Goal: Check status

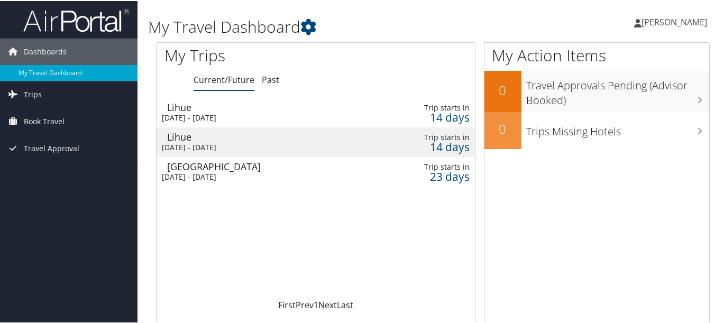
click at [249, 114] on div "[DATE] - [DATE]" at bounding box center [264, 117] width 205 height 10
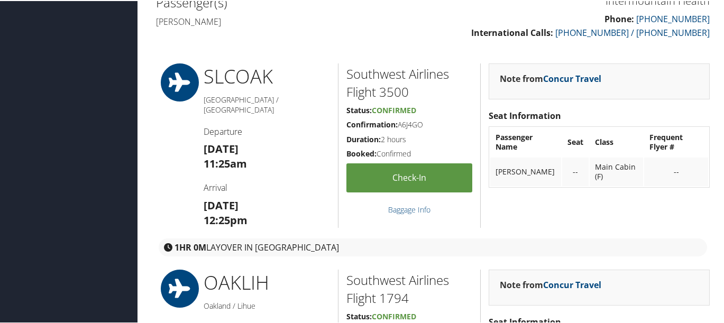
scroll to position [374, 0]
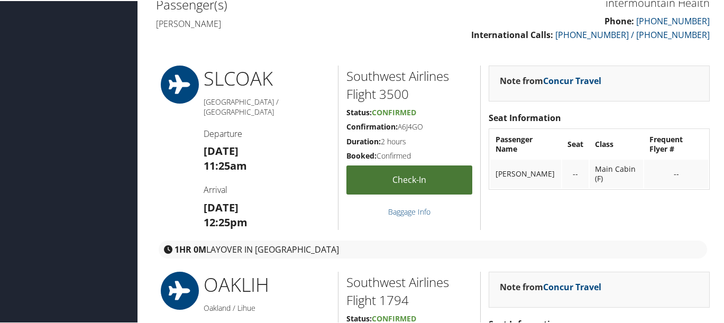
click at [367, 165] on link "Check-in" at bounding box center [410, 179] width 126 height 29
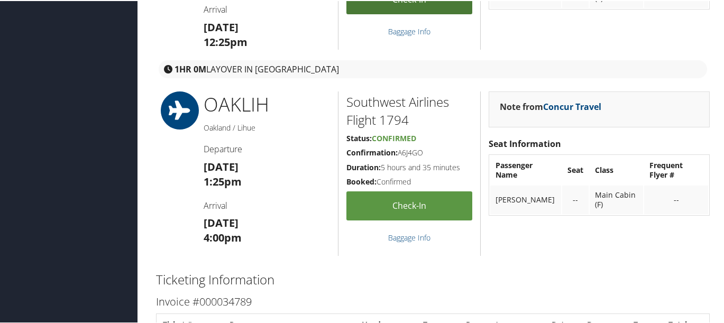
scroll to position [559, 0]
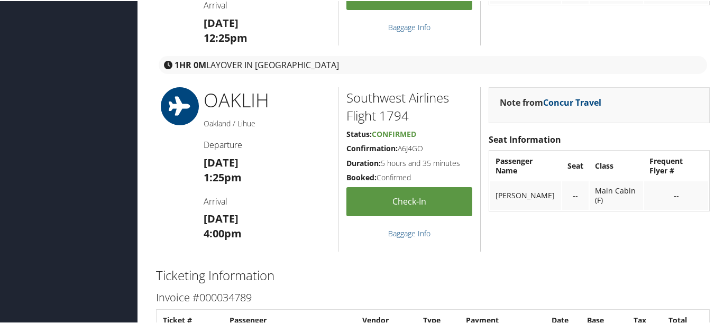
drag, startPoint x: 202, startPoint y: 92, endPoint x: 302, endPoint y: 79, distance: 100.3
click at [302, 86] on div "OAK LIH Oakland / Lihue Departure Sat 25 Oct 1:25pm Arrival Sat 25 Oct 4:00pm" at bounding box center [267, 168] width 142 height 165
click at [302, 86] on h1 "OAK LIH" at bounding box center [267, 99] width 126 height 26
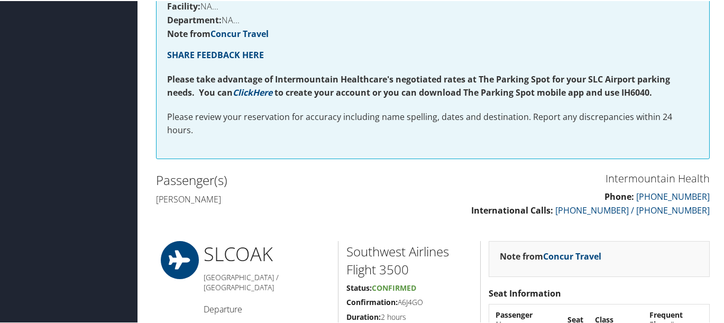
scroll to position [41, 0]
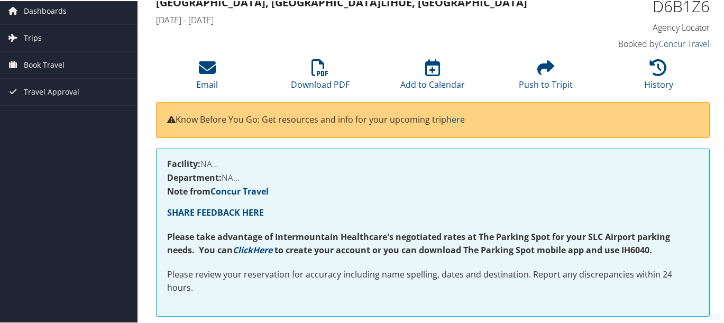
click at [32, 40] on span "Trips" at bounding box center [33, 37] width 18 height 26
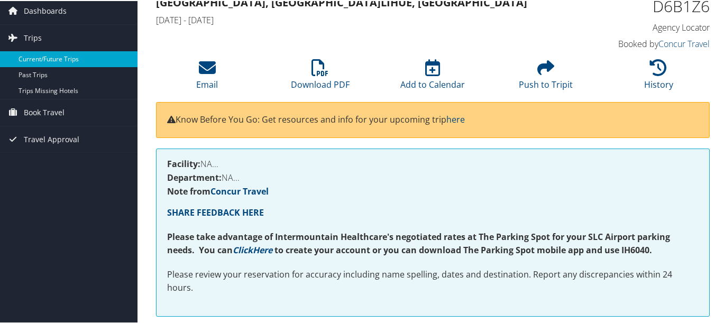
click at [34, 55] on link "Current/Future Trips" at bounding box center [69, 58] width 138 height 16
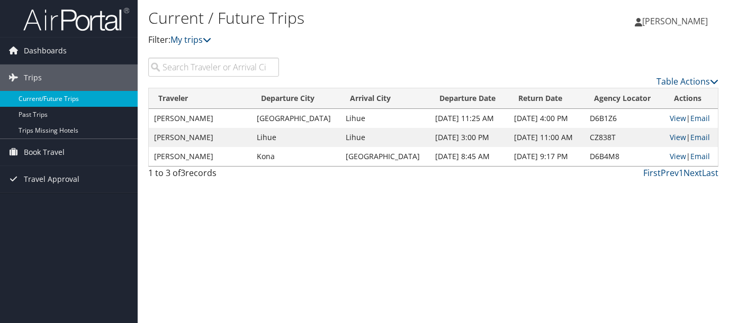
click at [55, 97] on link "Current/Future Trips" at bounding box center [69, 99] width 138 height 16
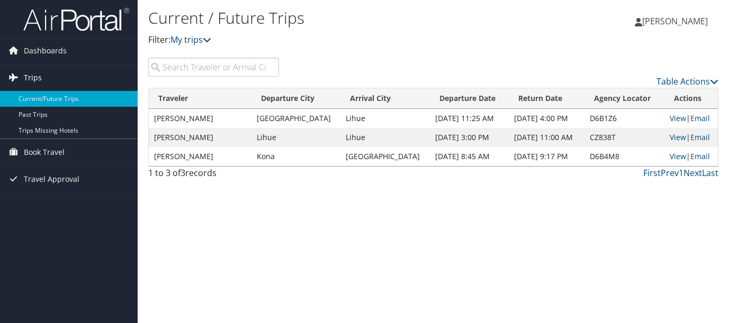
click at [25, 75] on span "Trips" at bounding box center [33, 78] width 18 height 26
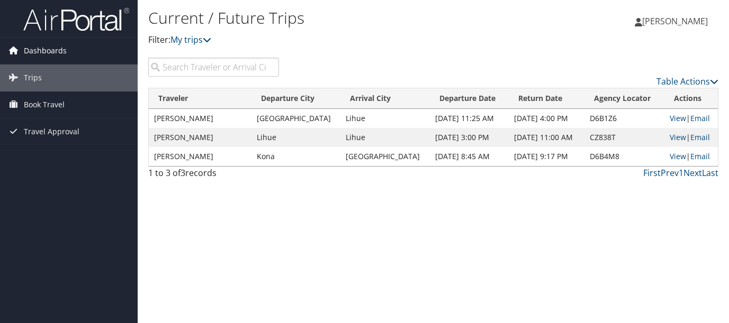
click at [21, 57] on link "Dashboards" at bounding box center [69, 51] width 138 height 26
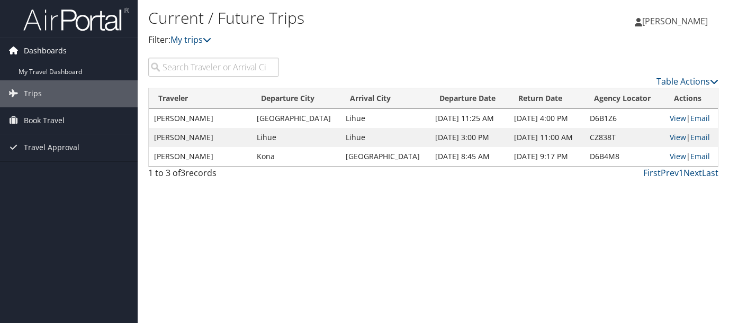
click at [16, 53] on icon at bounding box center [13, 50] width 16 height 16
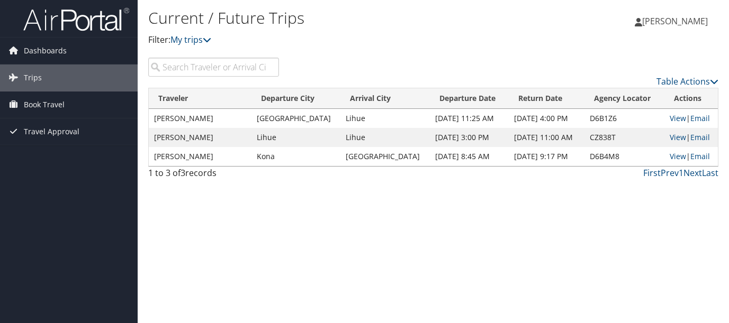
click at [282, 135] on td "Lihue" at bounding box center [295, 137] width 89 height 19
click at [672, 136] on link "View" at bounding box center [677, 137] width 16 height 10
